Goal: Find contact information: Obtain details needed to contact an individual or organization

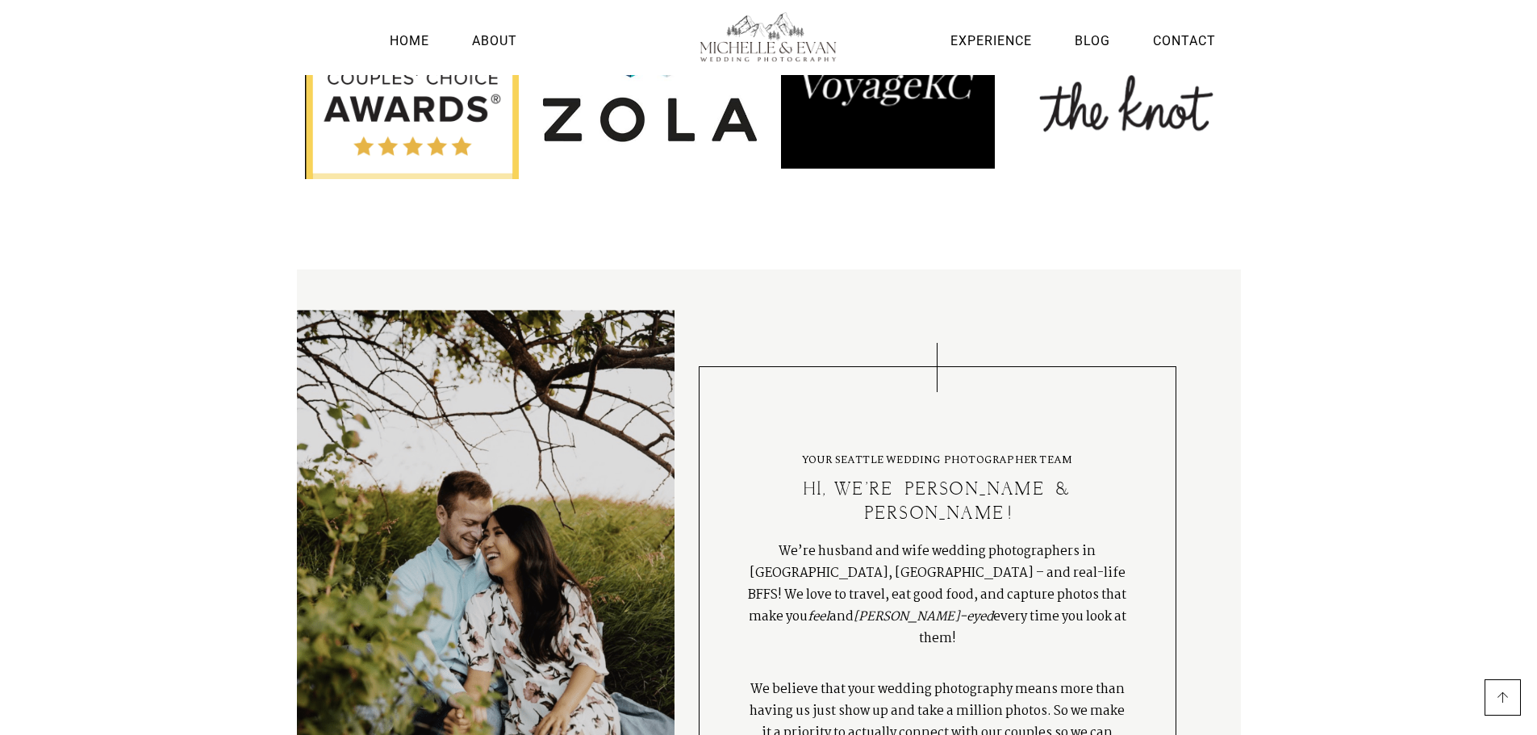
scroll to position [1921, 0]
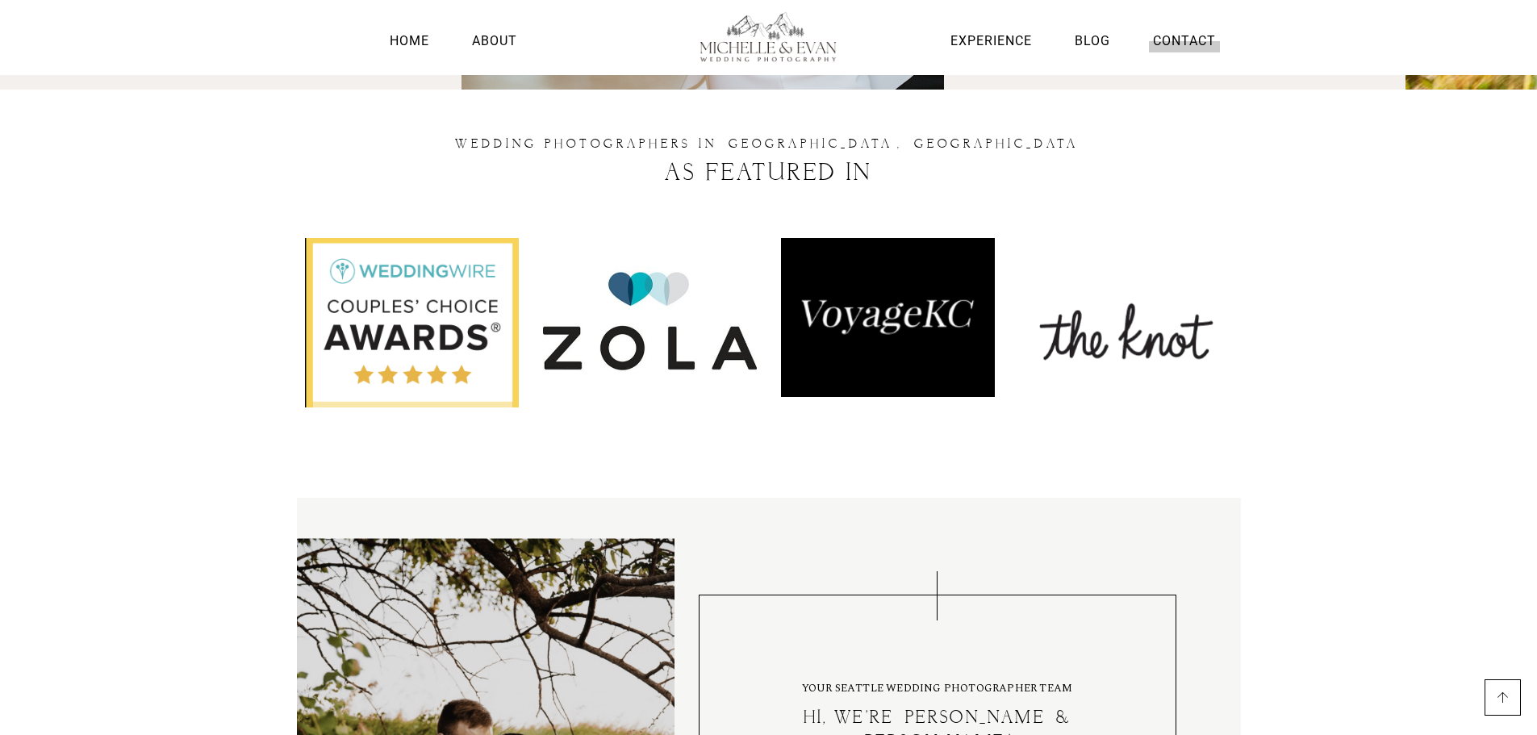
click at [1168, 41] on link "Contact" at bounding box center [1184, 41] width 71 height 22
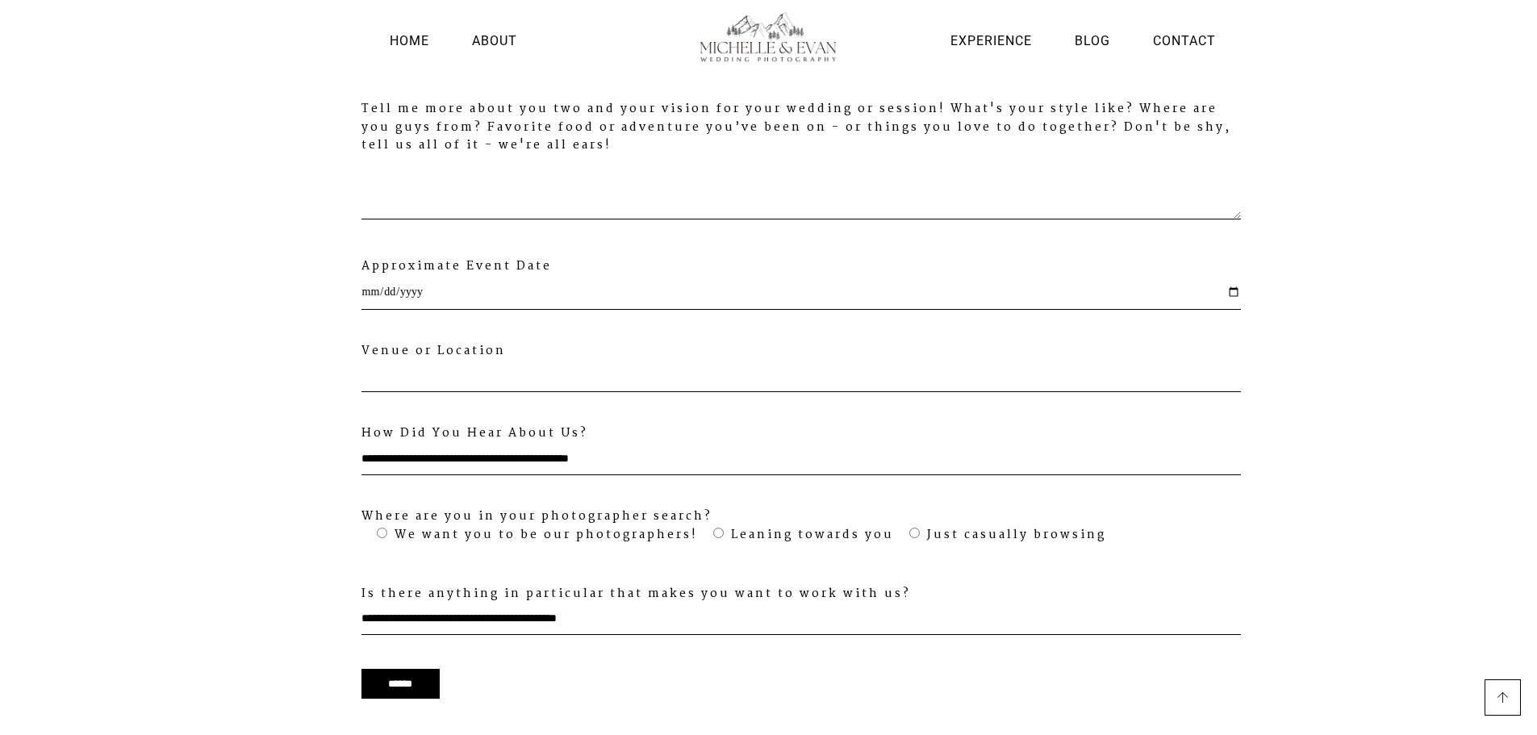
scroll to position [1412, 0]
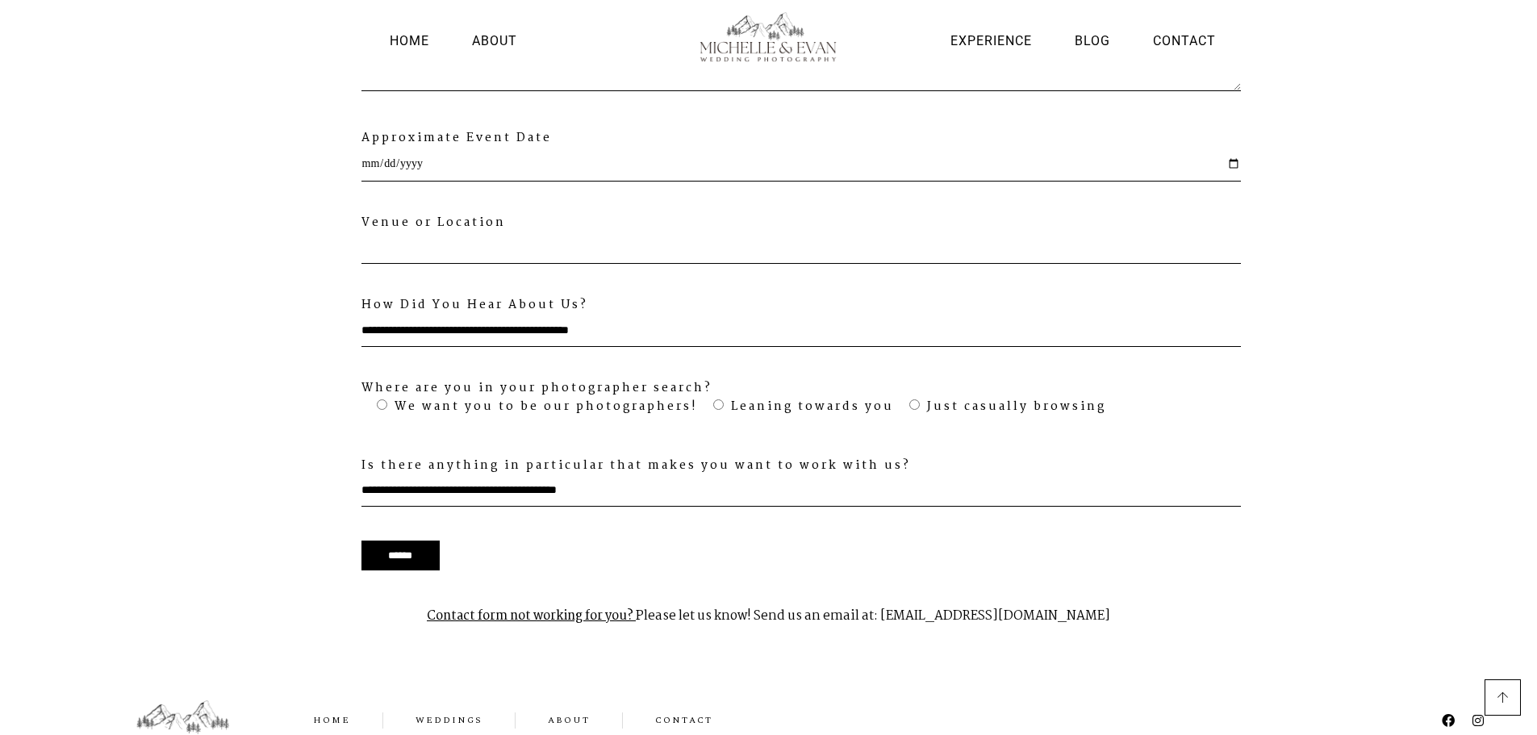
drag, startPoint x: 886, startPoint y: 587, endPoint x: 1104, endPoint y: 595, distance: 218.0
click at [1104, 595] on p "Contact form not working for you? Please let us know! Send us an email at: mich…" at bounding box center [769, 616] width 928 height 51
copy p "michelleandevanphoto@gmail.com"
click at [1450, 714] on icon at bounding box center [1448, 720] width 13 height 13
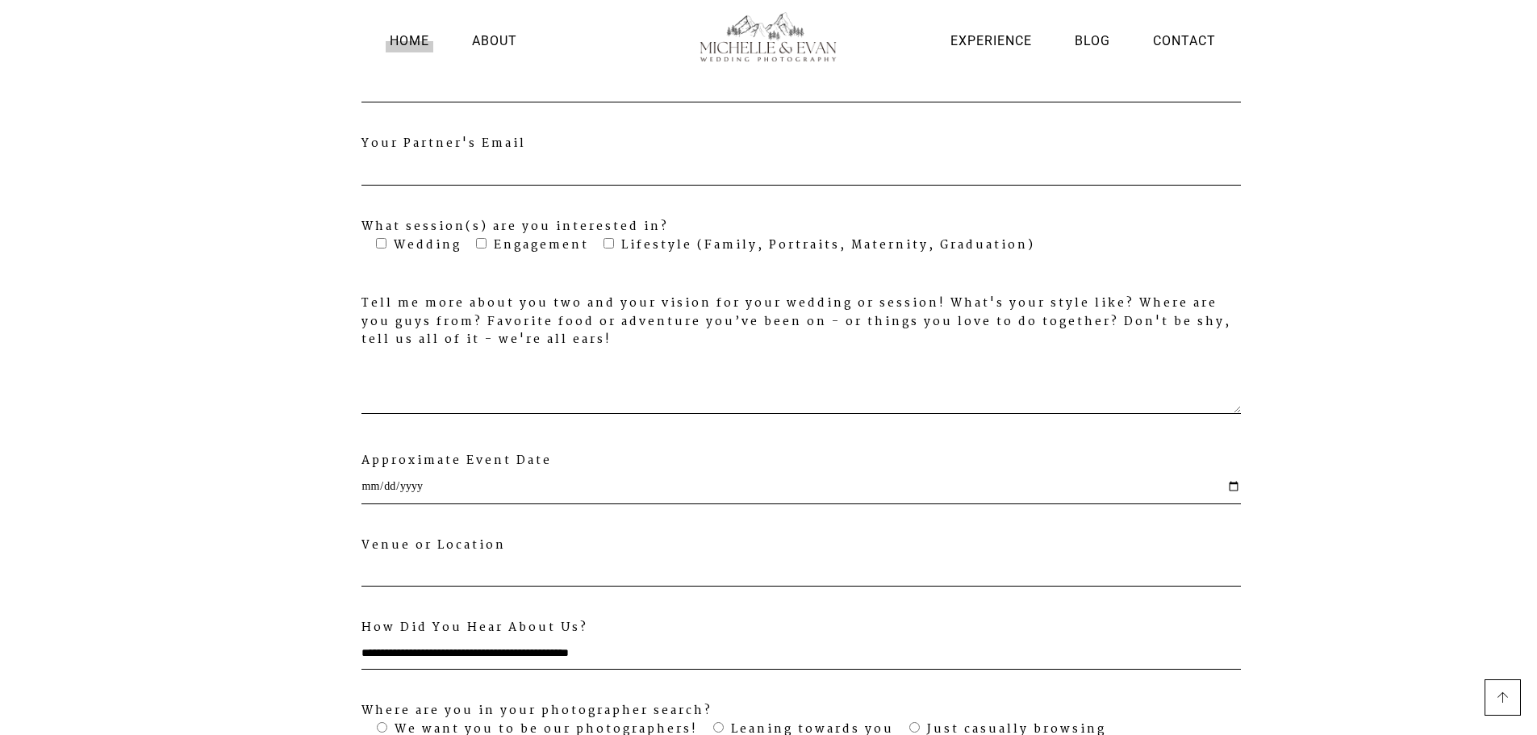
click at [417, 38] on link "Home" at bounding box center [410, 41] width 48 height 22
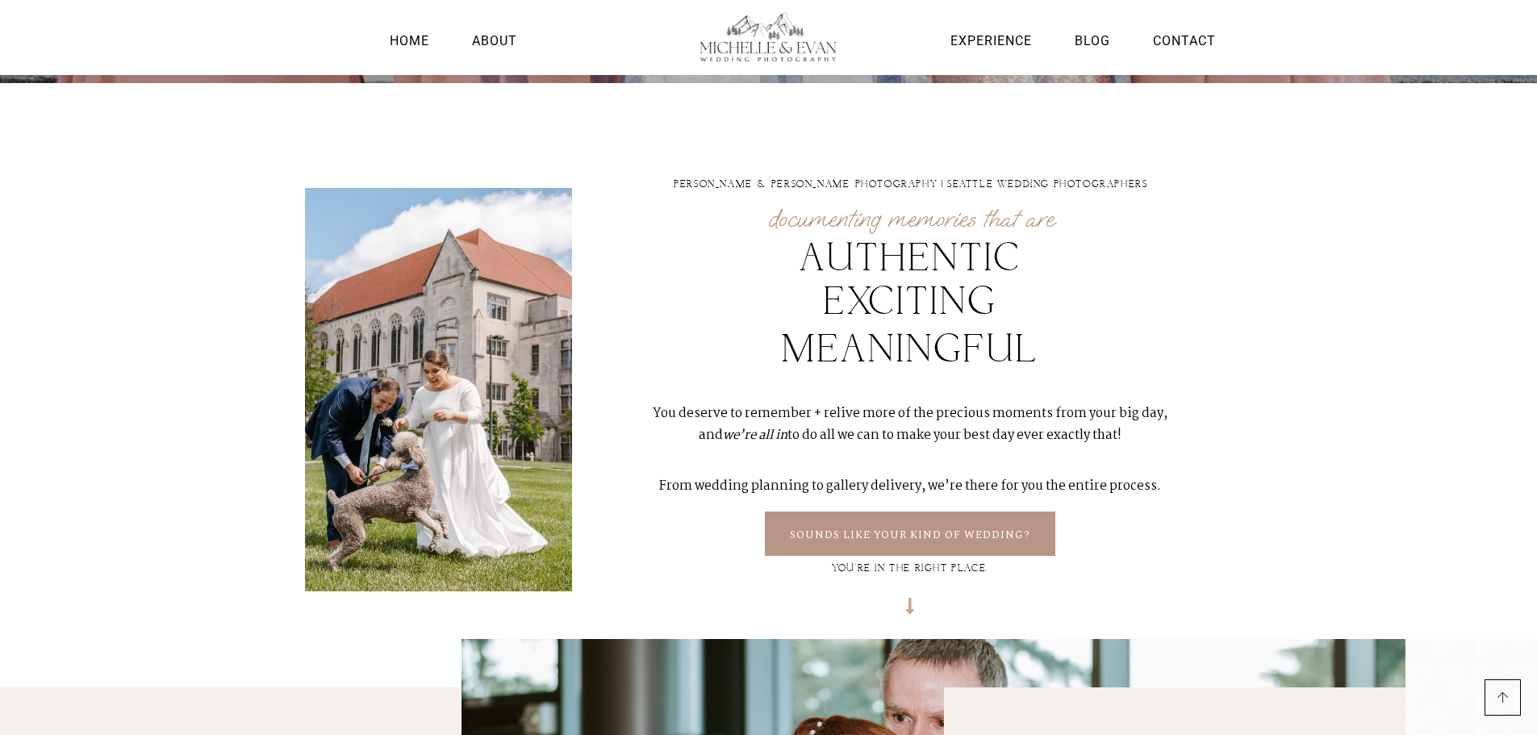
scroll to position [727, 0]
drag, startPoint x: 710, startPoint y: 184, endPoint x: 897, endPoint y: 185, distance: 187.2
click at [897, 185] on h2 "[PERSON_NAME] & [PERSON_NAME] PHOTOGRAPHY | SEATTLE WEDDING PHOTOGRAPHERS" at bounding box center [910, 184] width 661 height 10
copy h2 "MICHELLE & EVAN PHOTOGRAPHY"
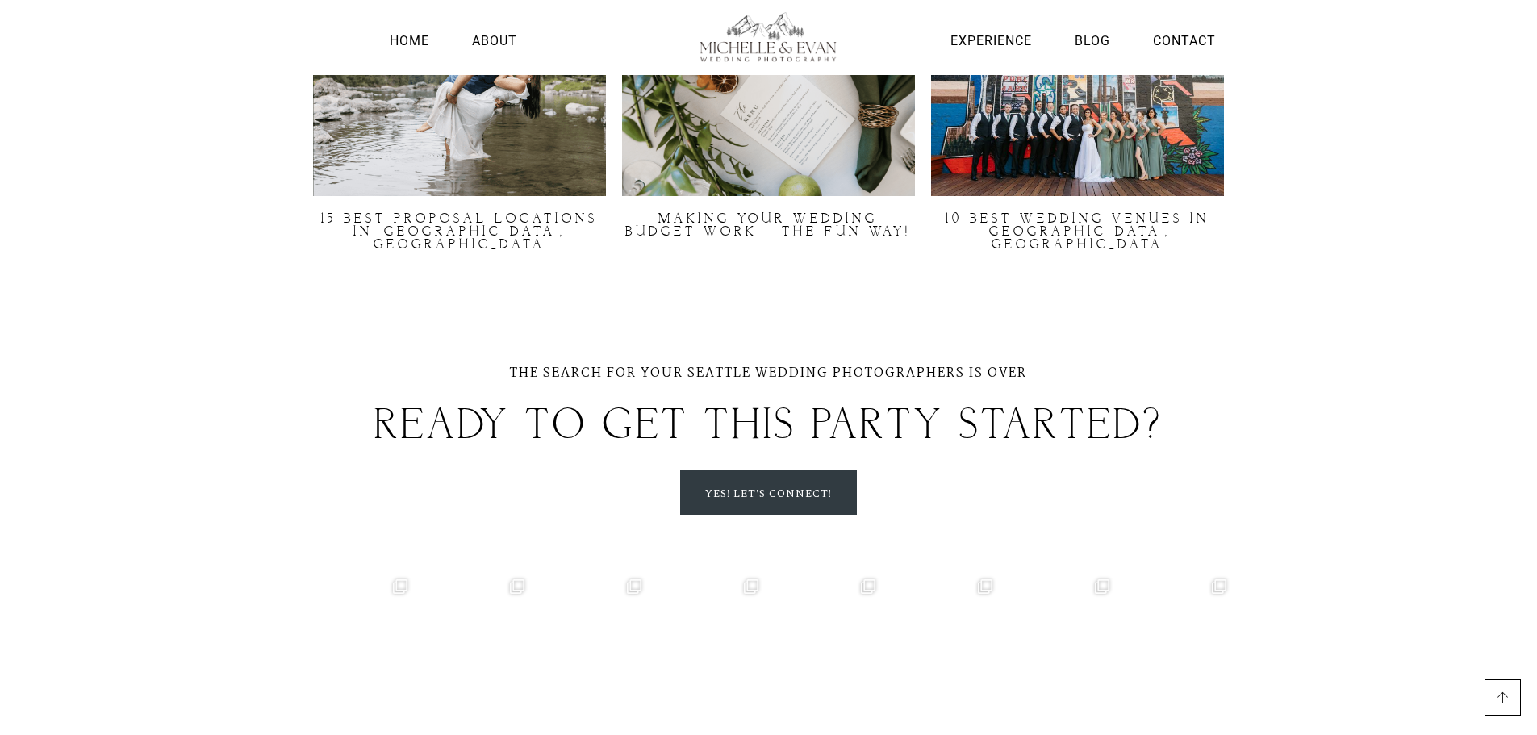
scroll to position [4745, 0]
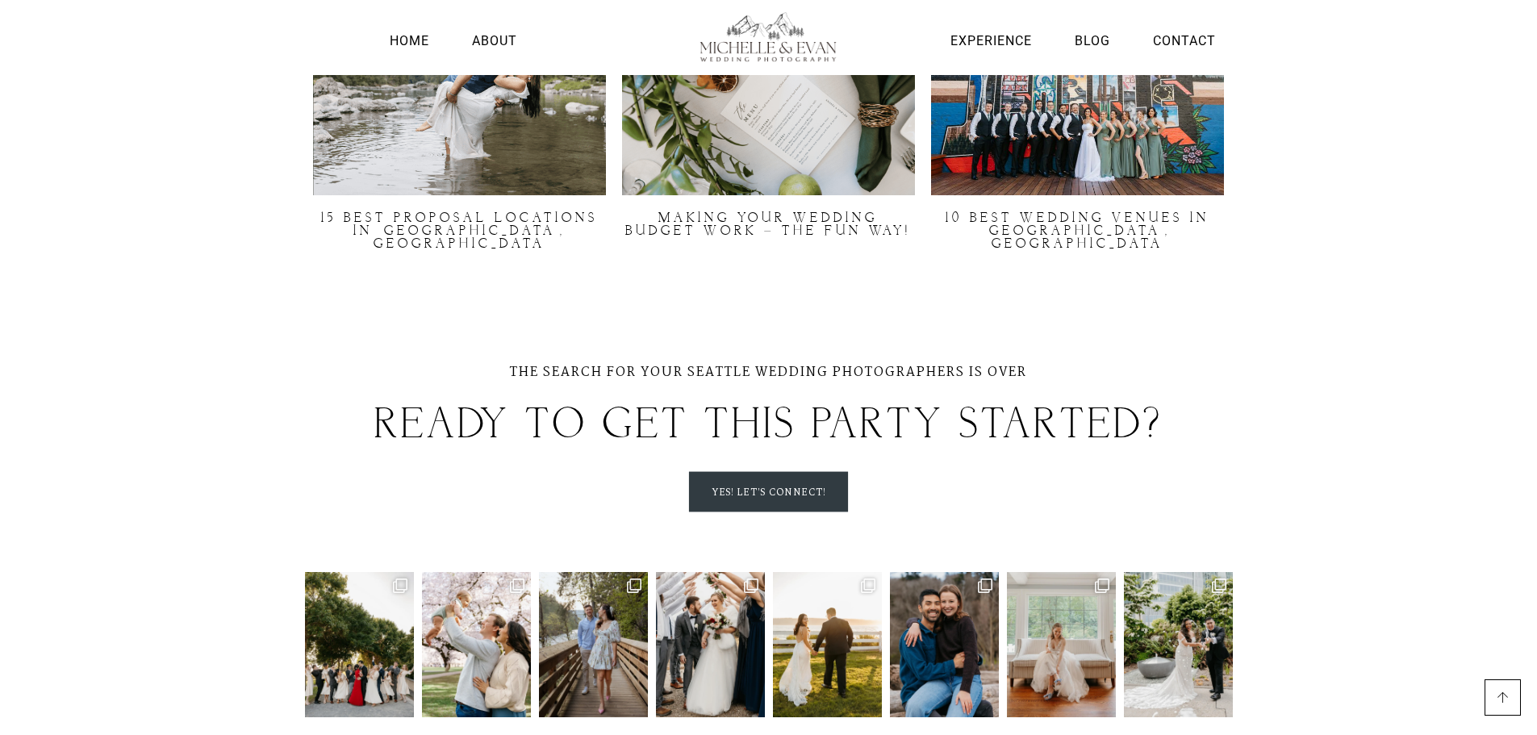
click at [827, 472] on link "Yes! let's connect!" at bounding box center [768, 492] width 159 height 40
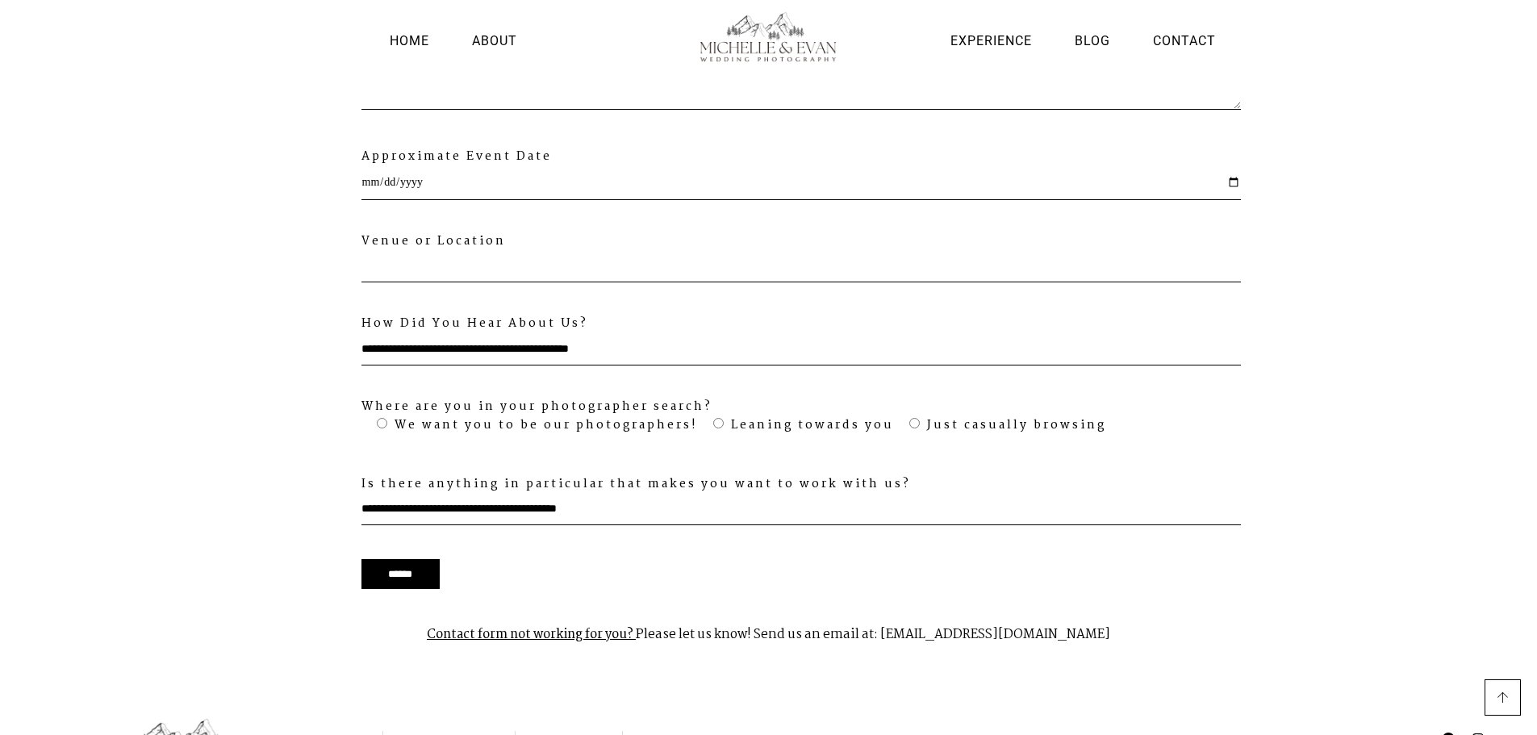
scroll to position [1412, 0]
